Goal: Task Accomplishment & Management: Manage account settings

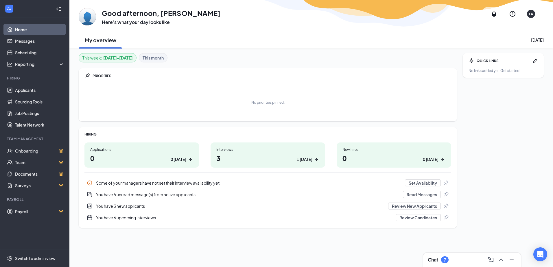
click at [126, 154] on h1 "0 0 today" at bounding box center [141, 158] width 103 height 10
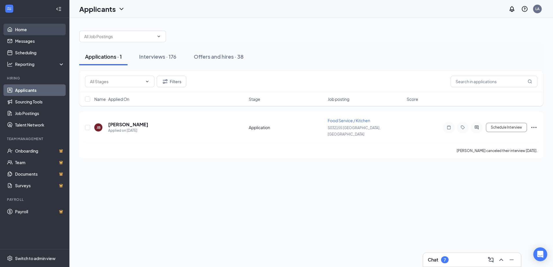
click at [25, 32] on link "Home" at bounding box center [39, 30] width 49 height 12
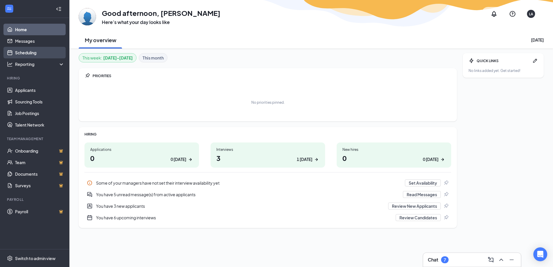
click at [25, 53] on link "Scheduling" at bounding box center [39, 53] width 49 height 12
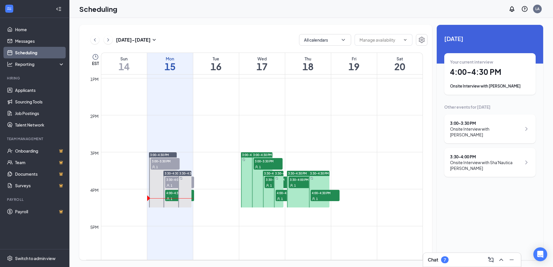
scroll to position [487, 0]
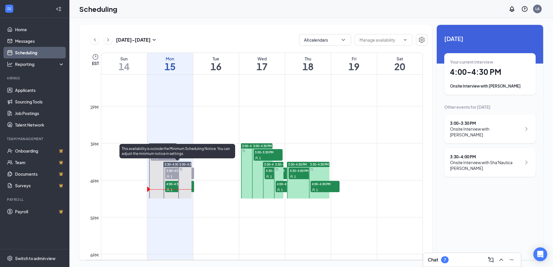
click at [172, 174] on div "1" at bounding box center [179, 177] width 29 height 6
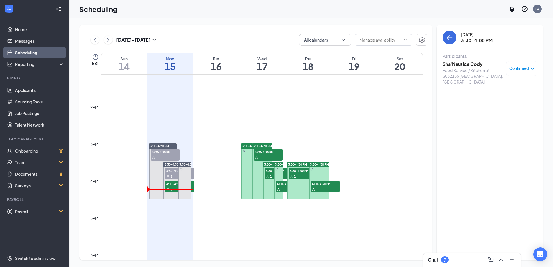
click at [532, 69] on icon "down" at bounding box center [532, 69] width 3 height 2
click at [497, 107] on span "Mark as no-show" at bounding box center [505, 107] width 32 height 6
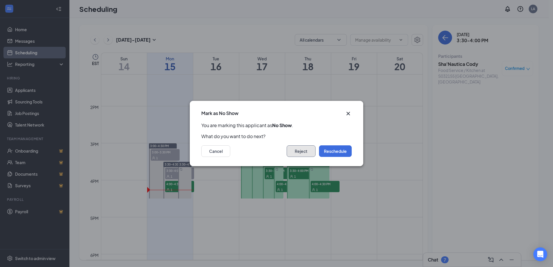
click at [301, 152] on button "Reject" at bounding box center [301, 152] width 29 height 12
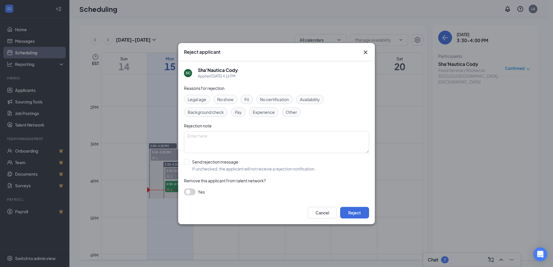
click at [229, 100] on span "No show" at bounding box center [225, 99] width 16 height 6
click at [189, 192] on button "button" at bounding box center [190, 192] width 12 height 7
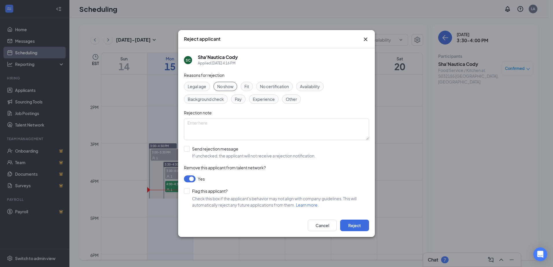
drag, startPoint x: 187, startPoint y: 192, endPoint x: 216, endPoint y: 198, distance: 29.3
click at [187, 192] on input "Flag this applicant?" at bounding box center [206, 191] width 44 height 6
checkbox input "true"
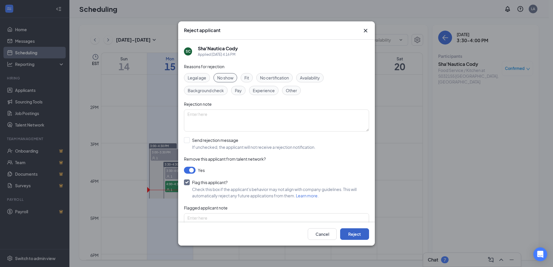
click at [352, 235] on button "Reject" at bounding box center [354, 235] width 29 height 12
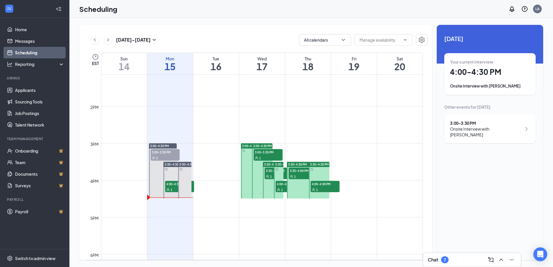
click at [461, 83] on div "Your current interview 4:00 - 4:30 PM Onsite Interview with [PERSON_NAME]" at bounding box center [490, 74] width 80 height 30
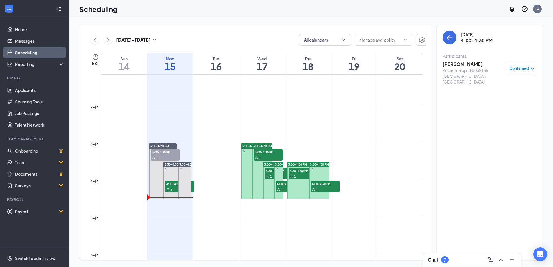
click at [529, 68] on span "Confirmed" at bounding box center [519, 69] width 20 height 6
click at [498, 109] on span "Mark as no-show" at bounding box center [505, 107] width 32 height 6
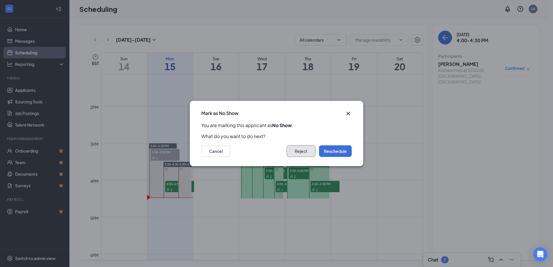
click at [293, 152] on button "Reject" at bounding box center [301, 152] width 29 height 12
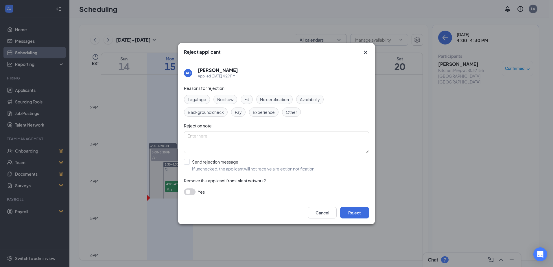
click at [226, 102] on span "No show" at bounding box center [225, 99] width 16 height 6
click at [186, 192] on button "button" at bounding box center [190, 192] width 12 height 7
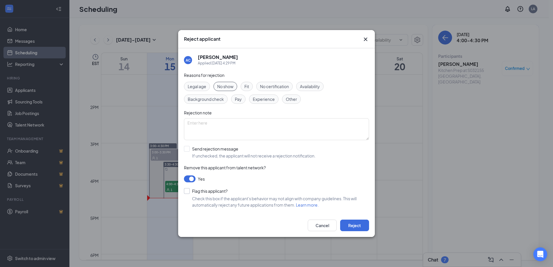
click at [185, 193] on input "Flag this applicant?" at bounding box center [206, 191] width 44 height 6
checkbox input "true"
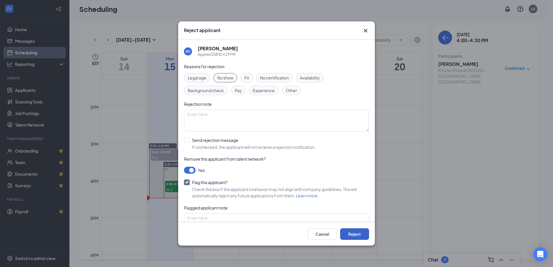
click at [351, 236] on button "Reject" at bounding box center [354, 235] width 29 height 12
